Goal: Check status: Check status

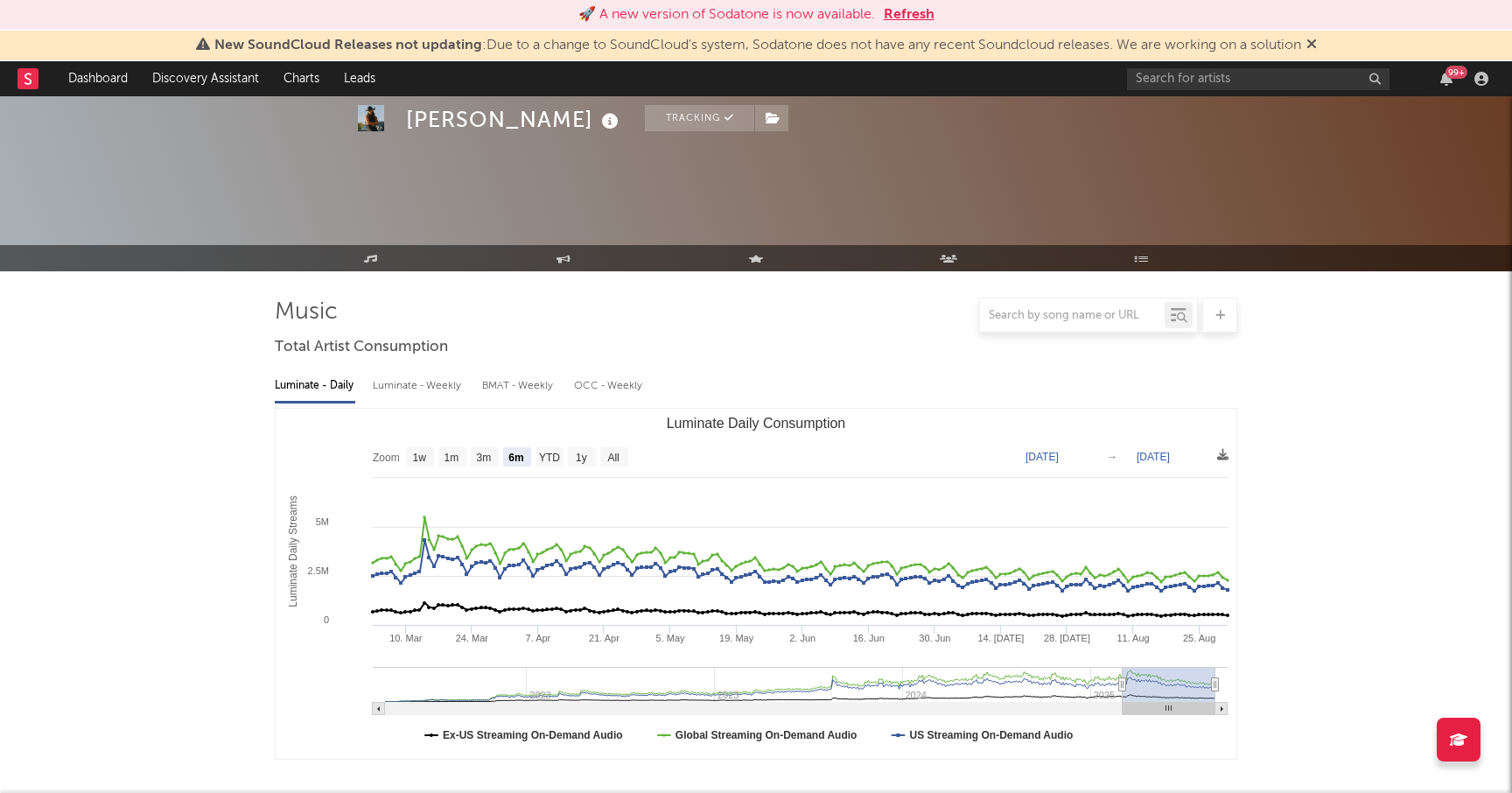
select select "6m"
select select "1w"
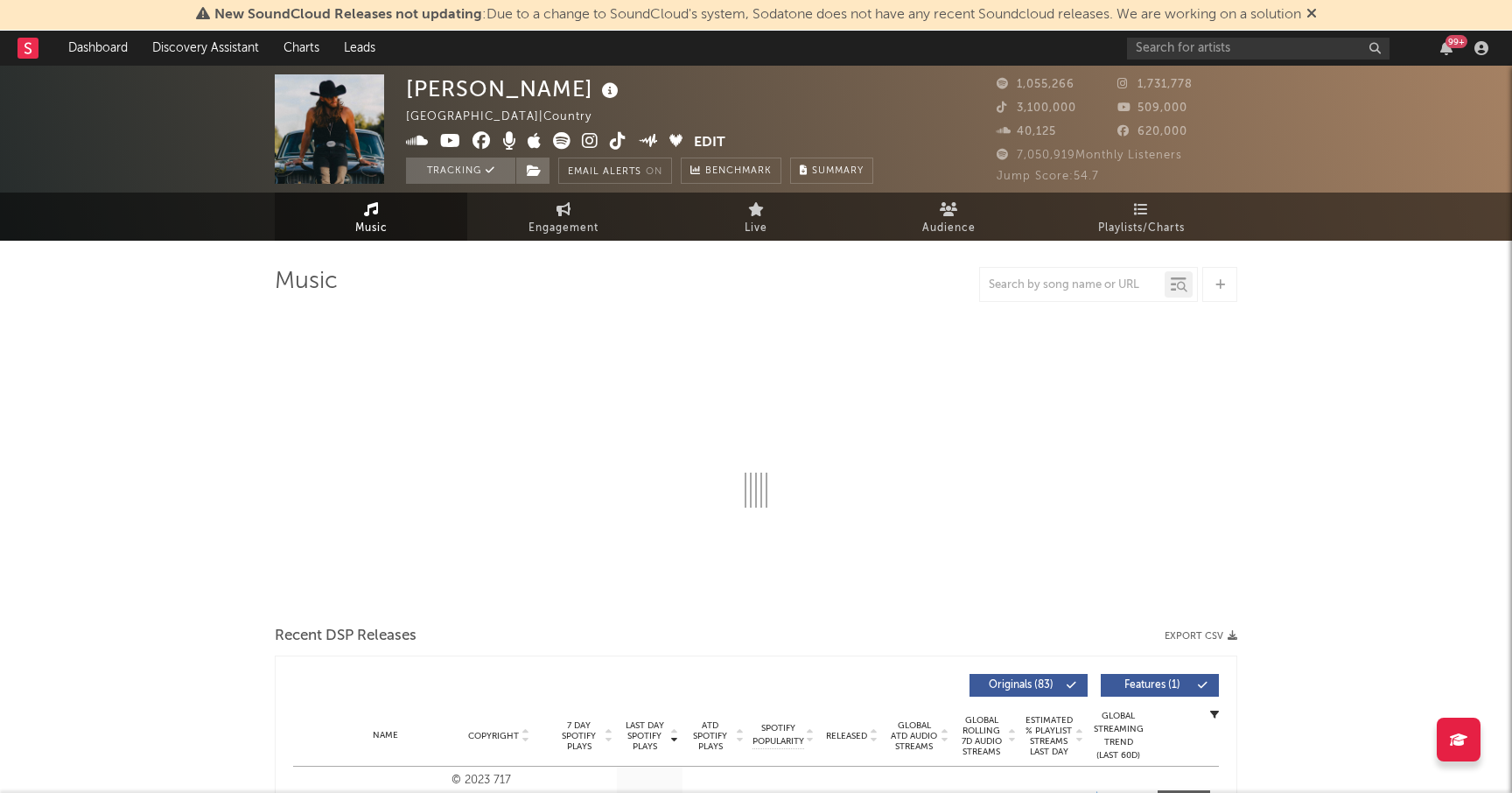
select select "6m"
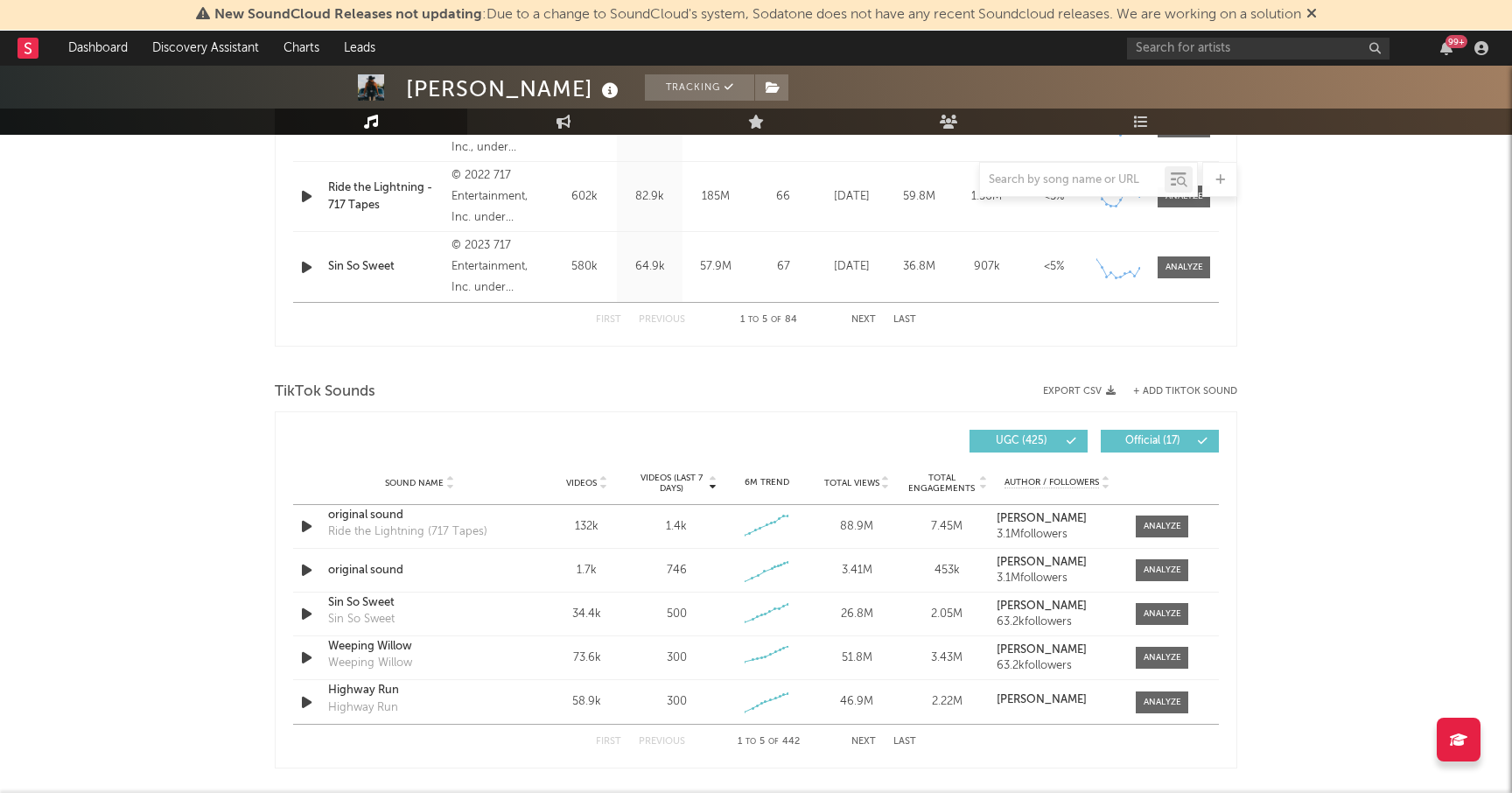
scroll to position [955, 0]
click at [1152, 571] on div at bounding box center [1162, 568] width 38 height 13
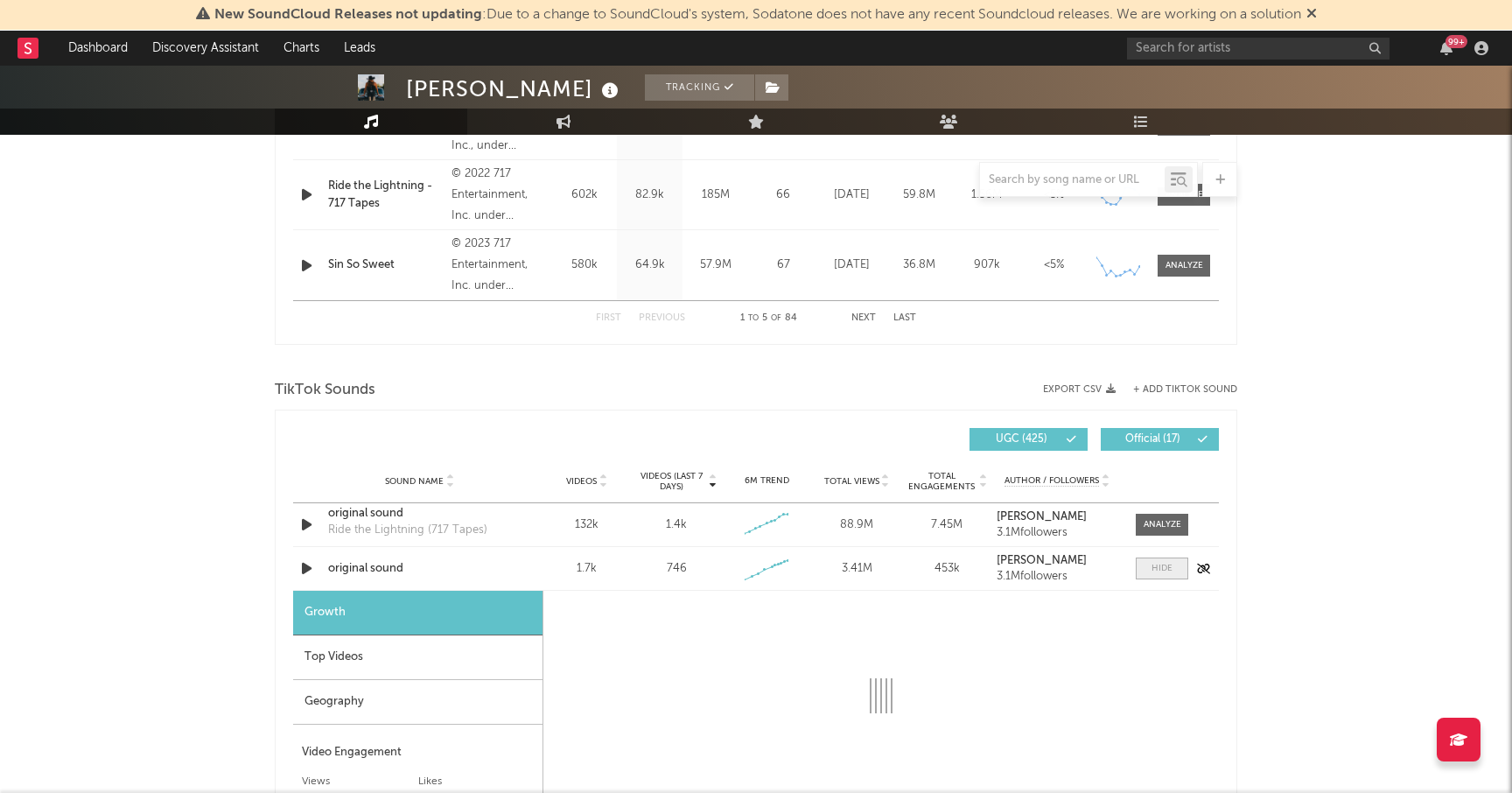
select select "1w"
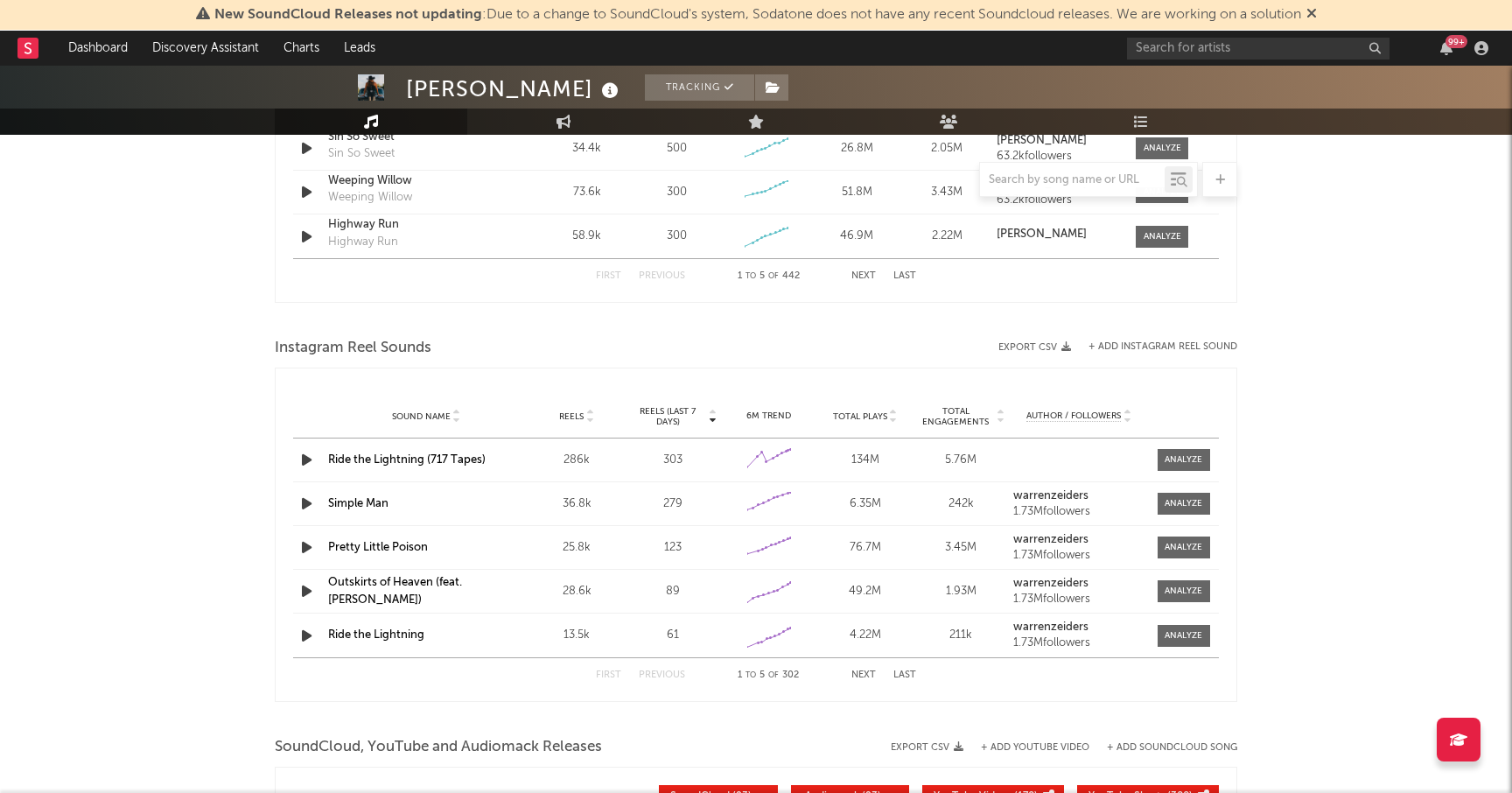
scroll to position [1904, 0]
